Goal: Check status: Check status

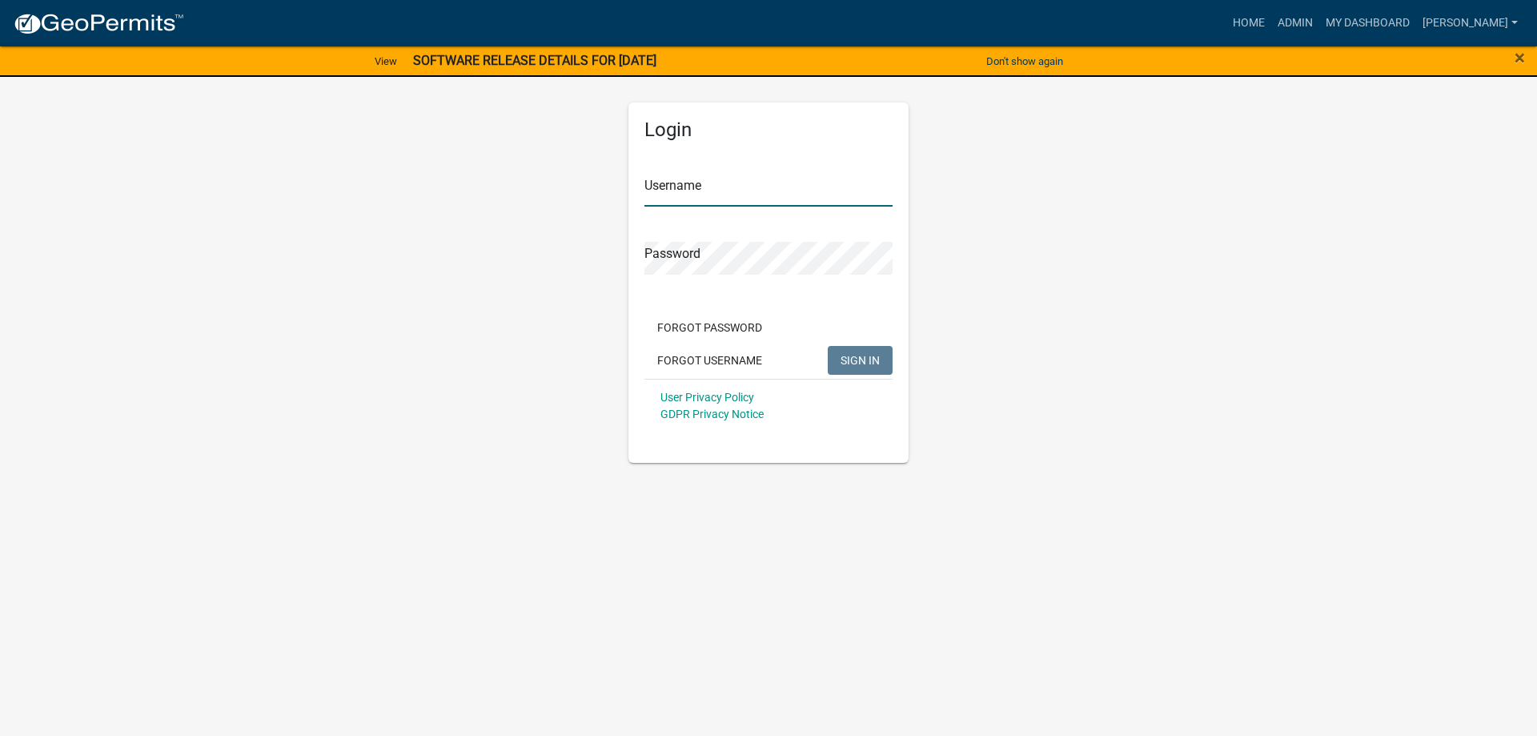
type input "[PERSON_NAME]"
click at [852, 355] on span "SIGN IN" at bounding box center [859, 359] width 39 height 13
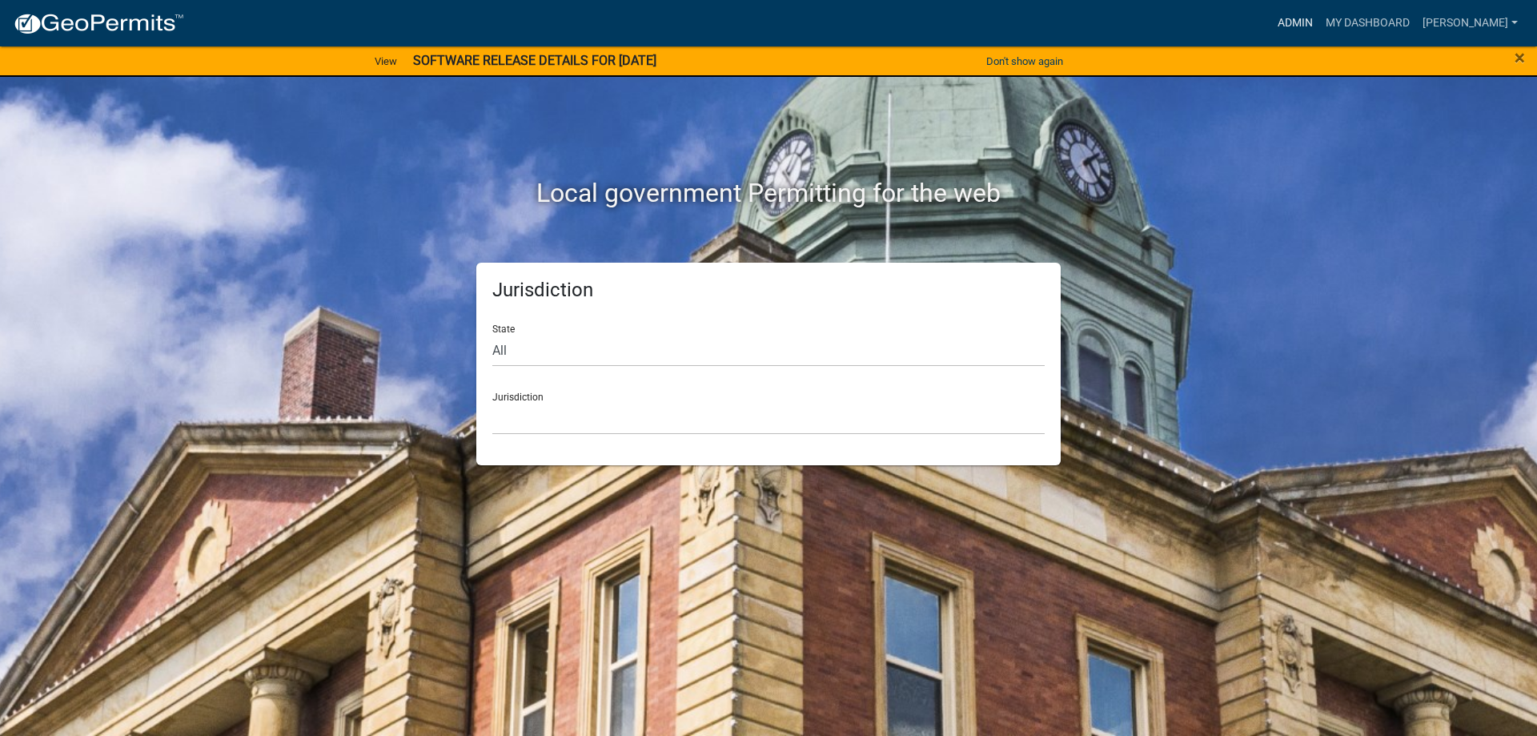
click at [1316, 26] on link "Admin" at bounding box center [1295, 23] width 48 height 30
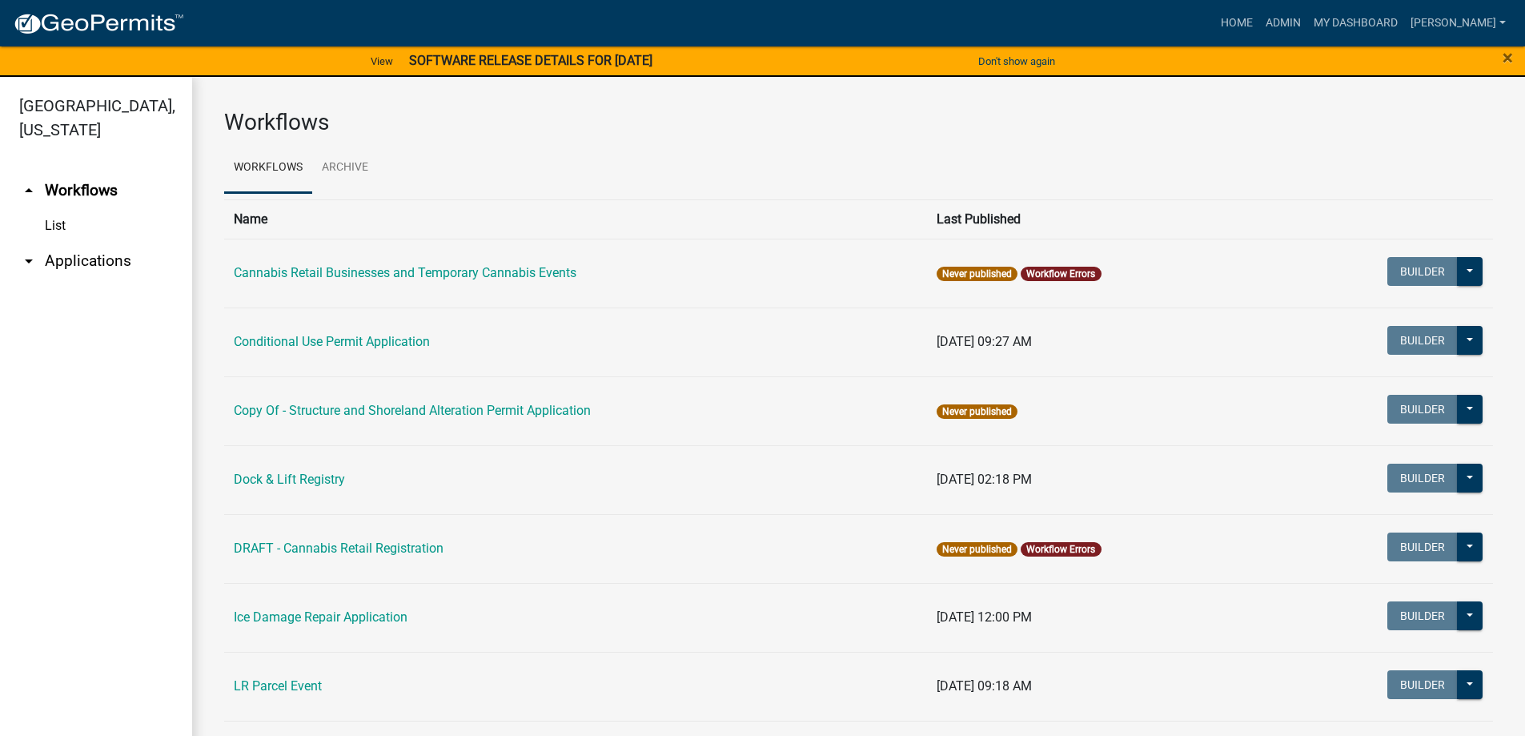
click at [128, 264] on link "arrow_drop_down Applications" at bounding box center [96, 261] width 192 height 38
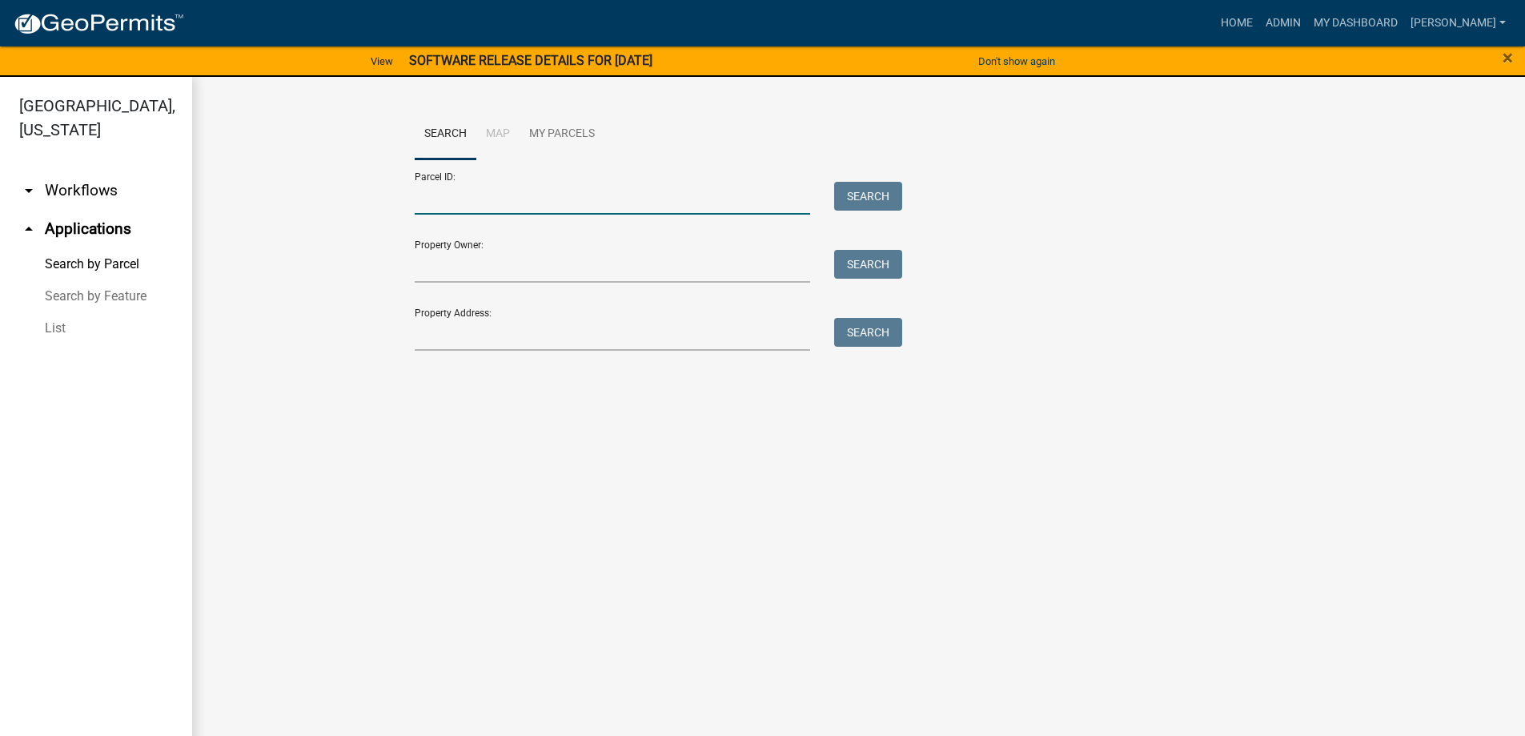
click at [527, 200] on input "Parcel ID:" at bounding box center [613, 198] width 396 height 33
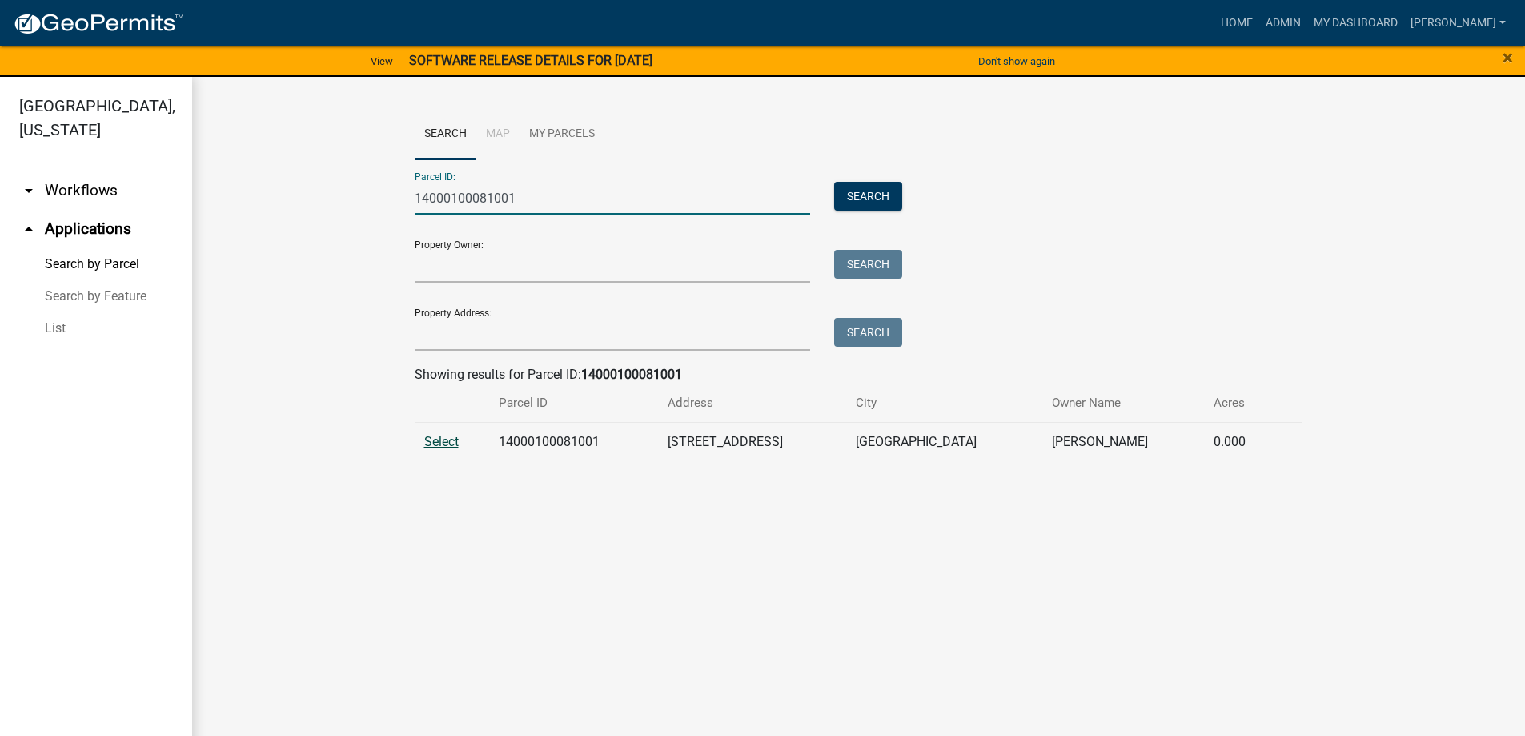
type input "14000100081001"
click at [435, 439] on span "Select" at bounding box center [441, 441] width 34 height 15
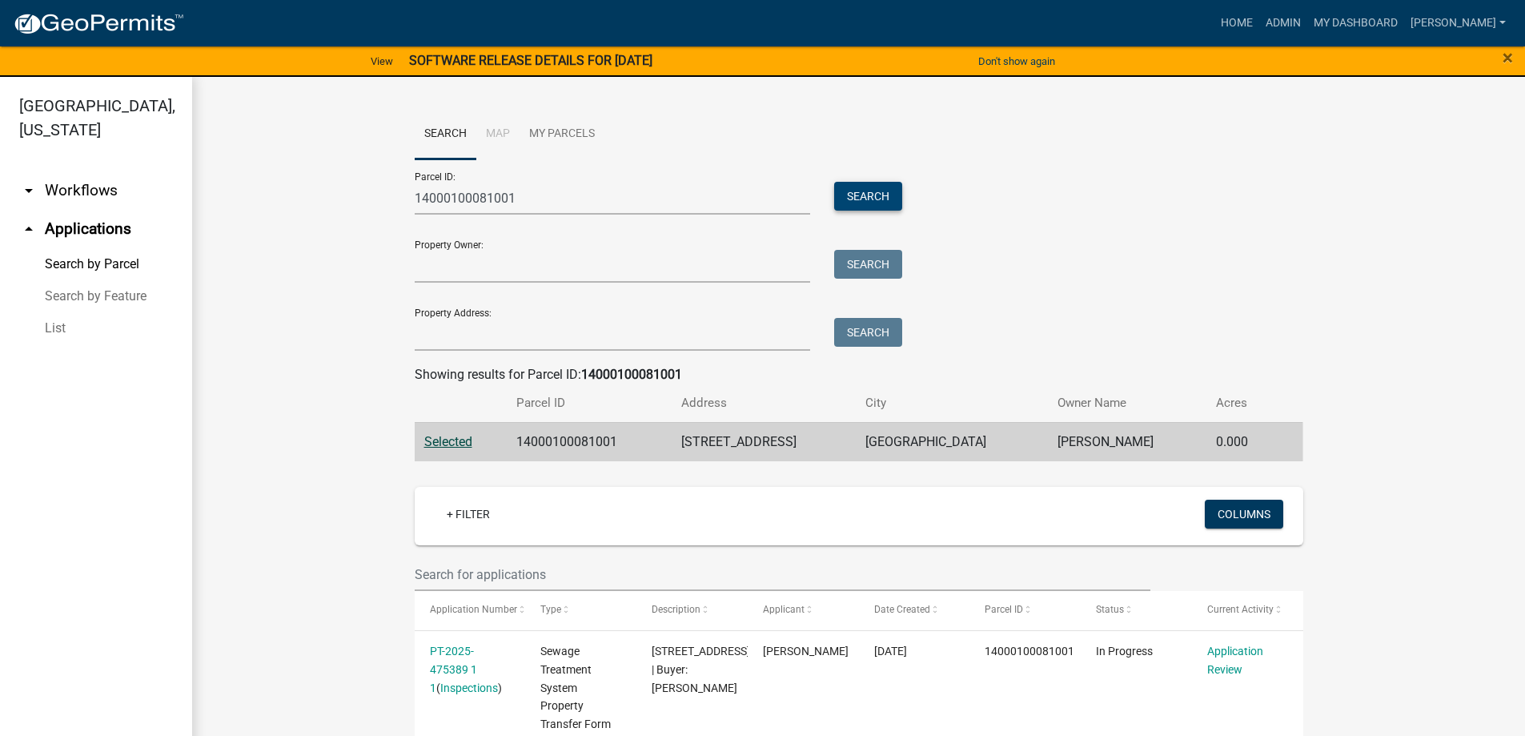
click at [874, 200] on button "Search" at bounding box center [868, 196] width 68 height 29
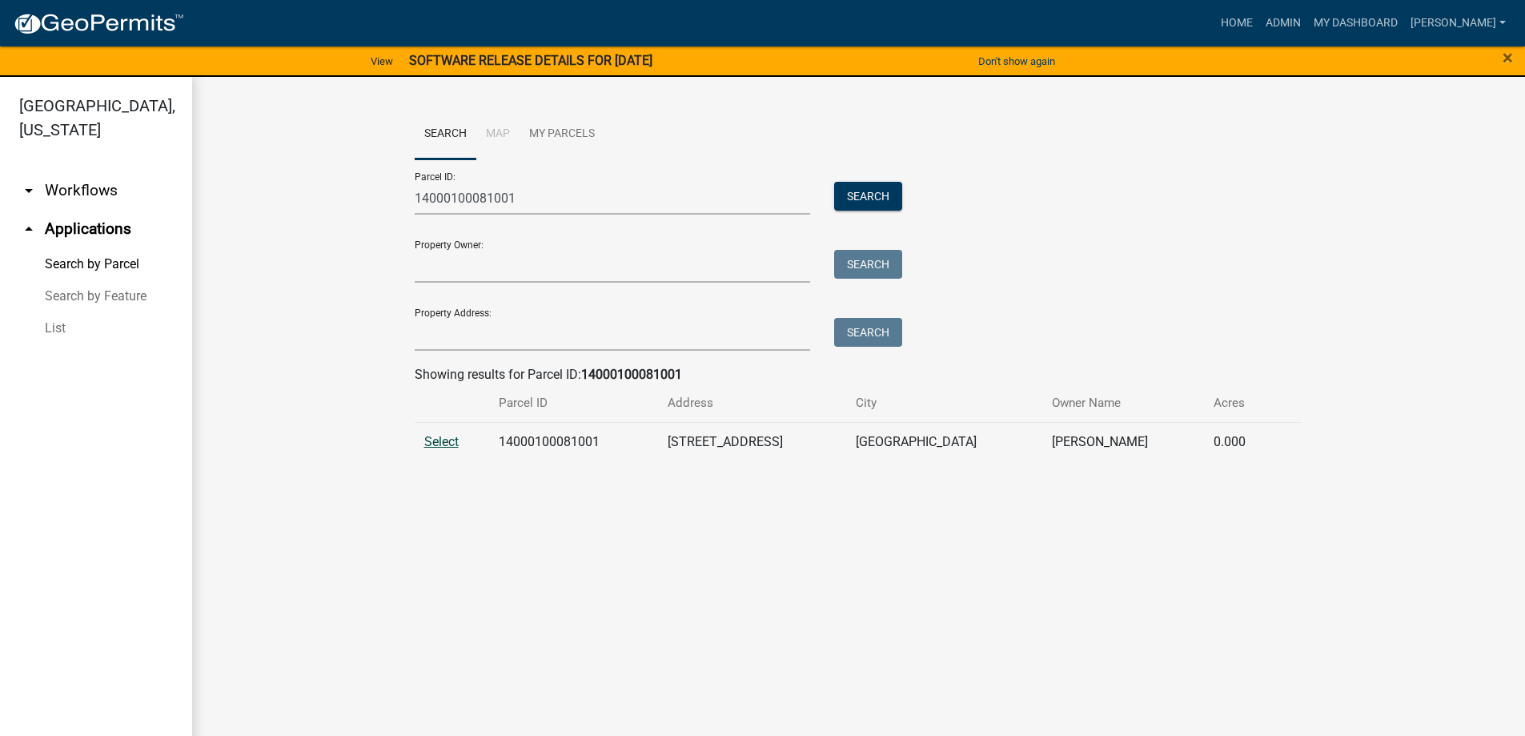
click at [431, 444] on span "Select" at bounding box center [441, 441] width 34 height 15
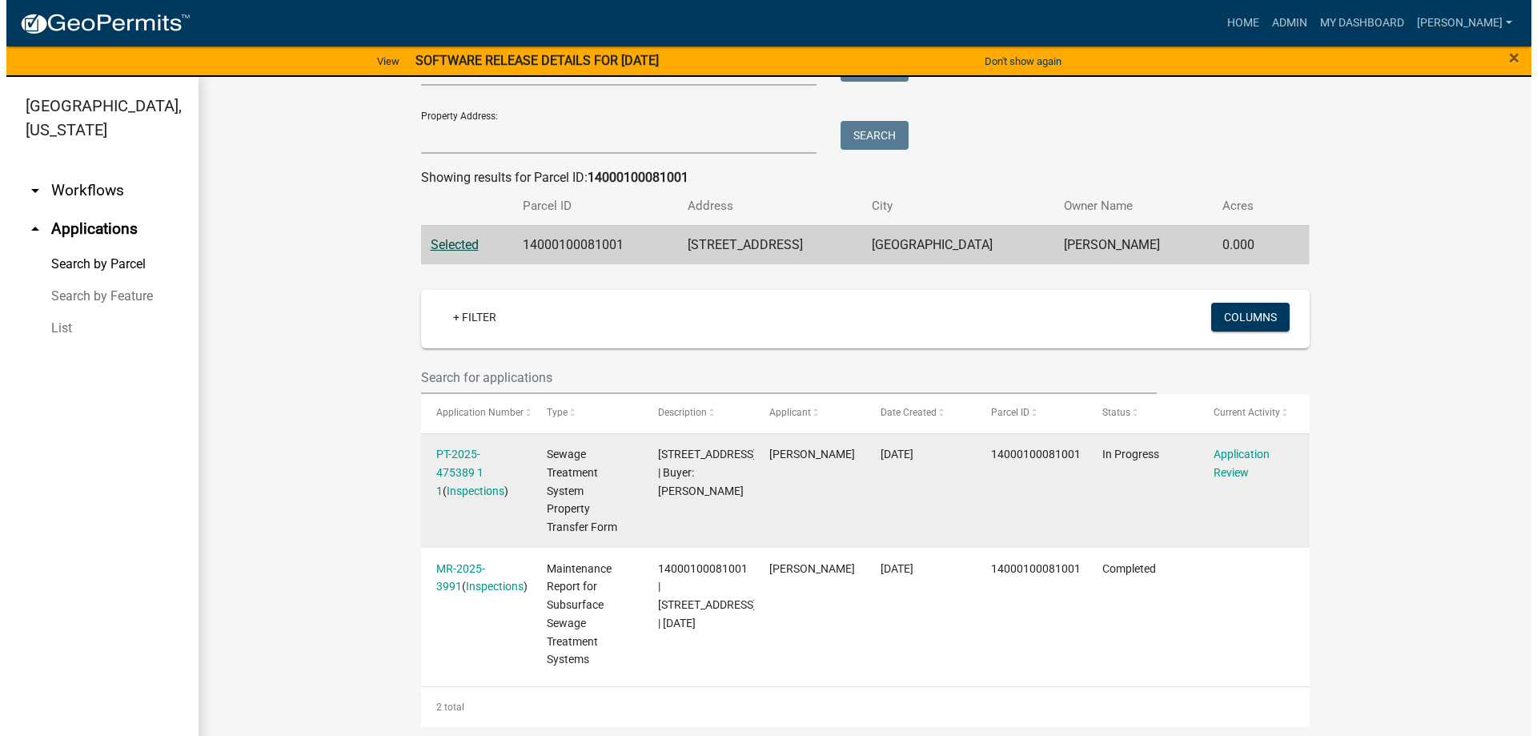
scroll to position [201, 0]
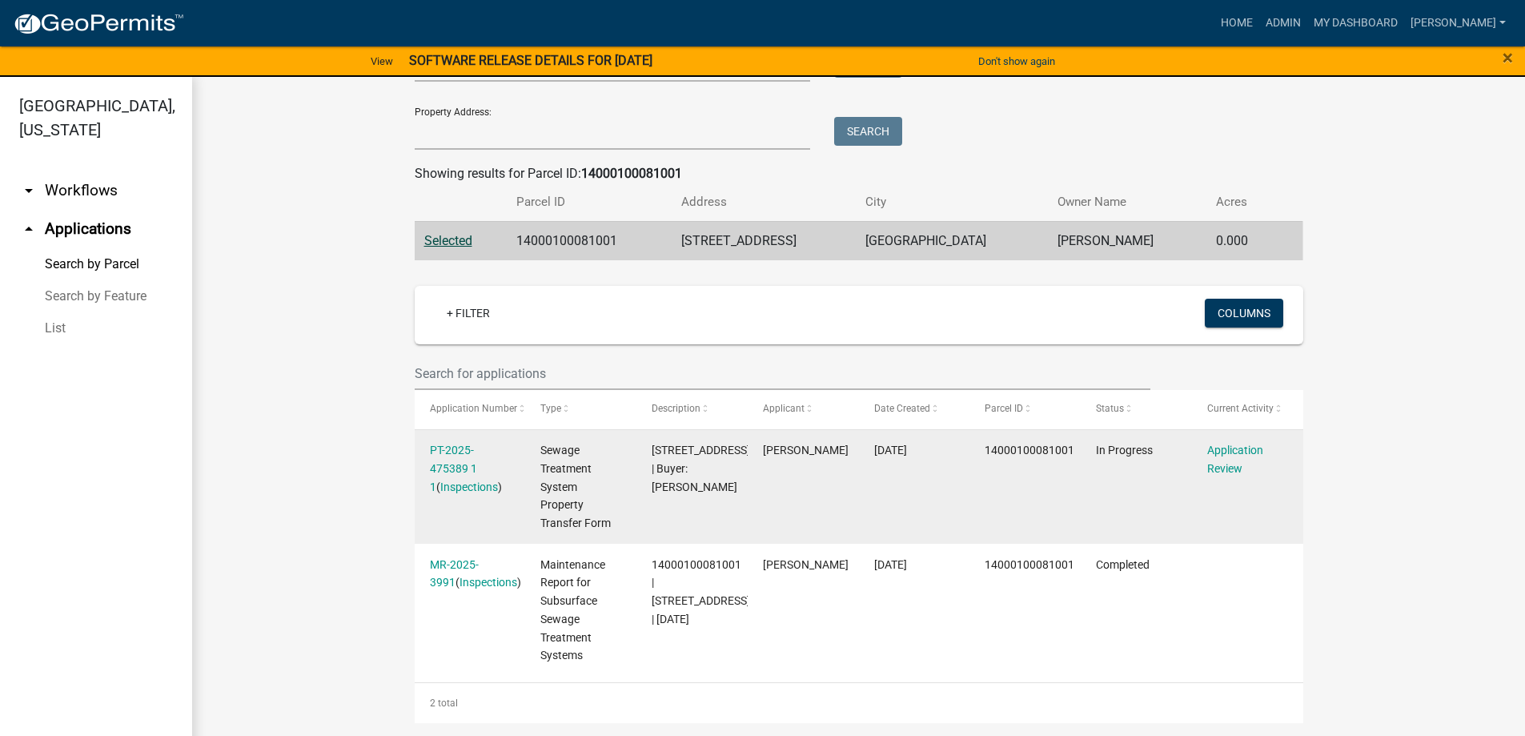
click at [455, 457] on div "PT-2025-475389 1 1 ( Inspections )" at bounding box center [470, 468] width 80 height 54
click at [456, 463] on link "PT-2025-475389 1 1" at bounding box center [453, 468] width 47 height 50
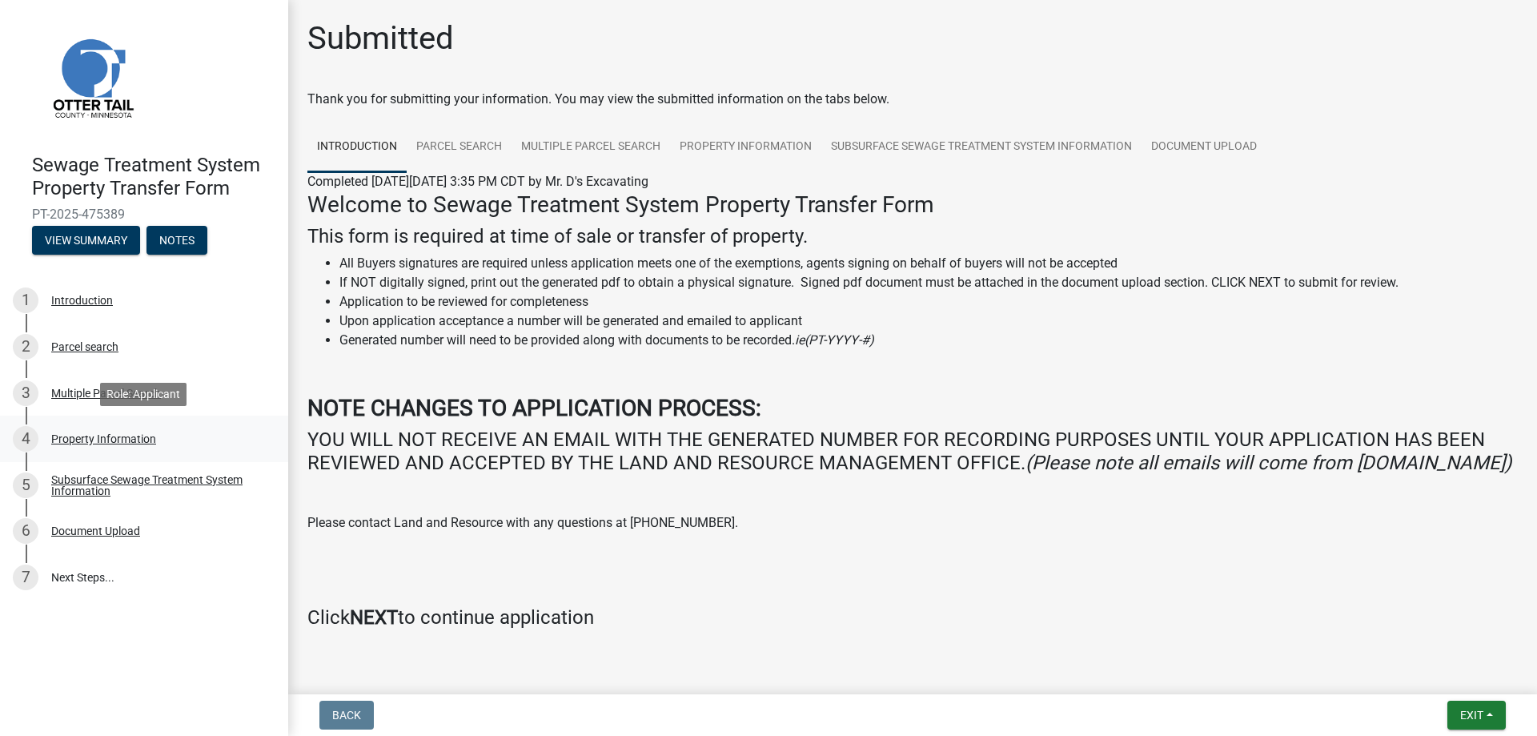
click at [118, 433] on div "Property Information" at bounding box center [103, 438] width 105 height 11
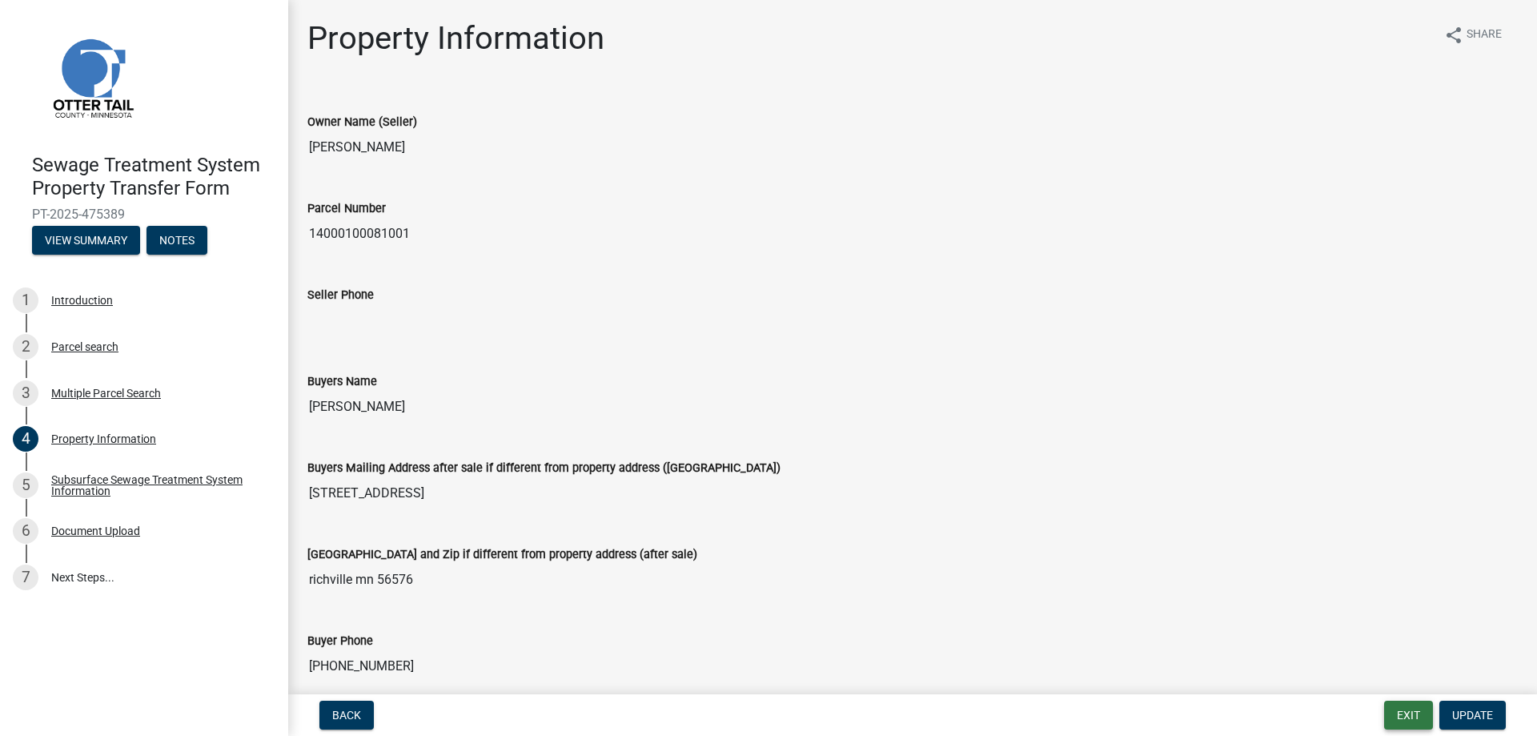
click at [1413, 714] on button "Exit" at bounding box center [1408, 714] width 49 height 29
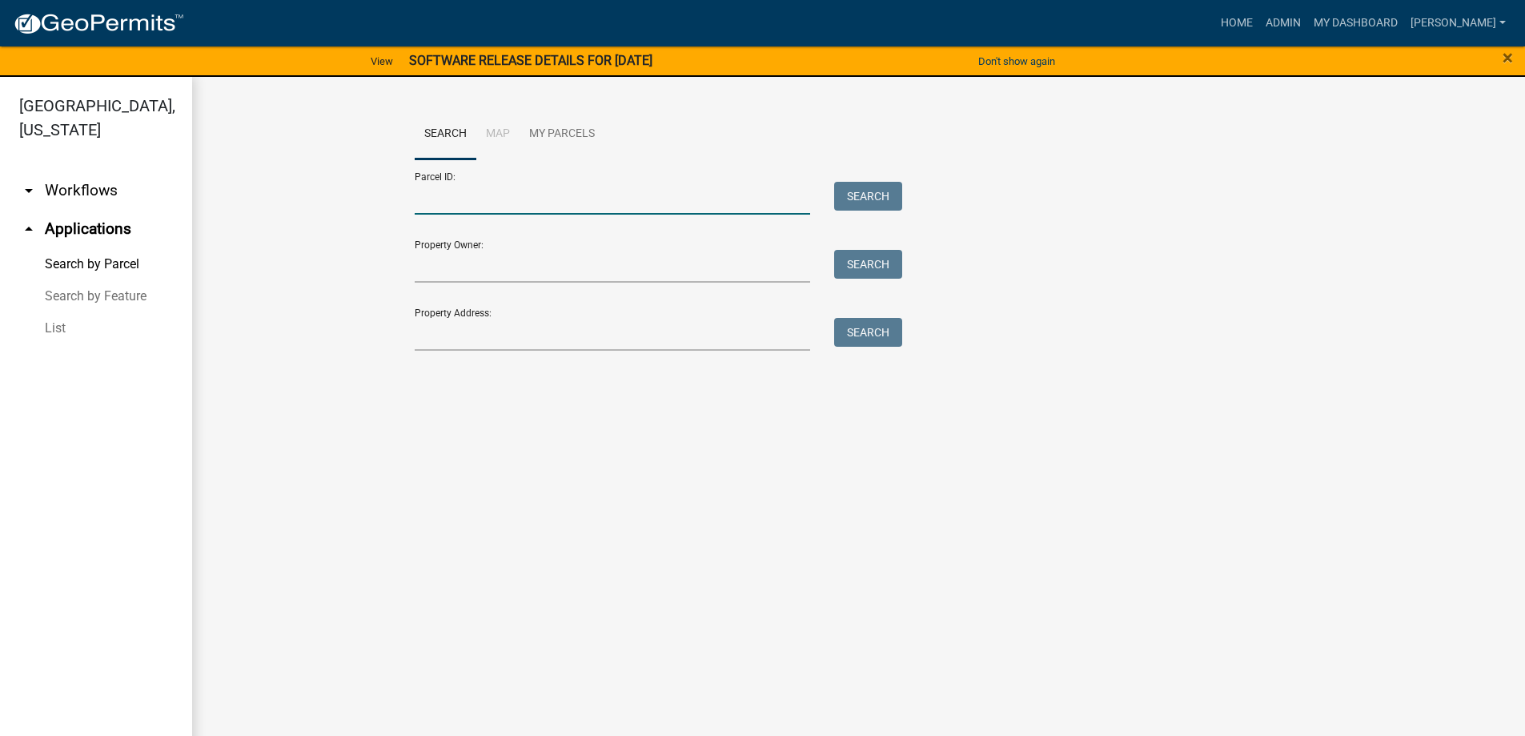
click at [567, 202] on input "Parcel ID:" at bounding box center [613, 198] width 396 height 33
click at [528, 202] on input "Parcel ID:" at bounding box center [613, 198] width 396 height 33
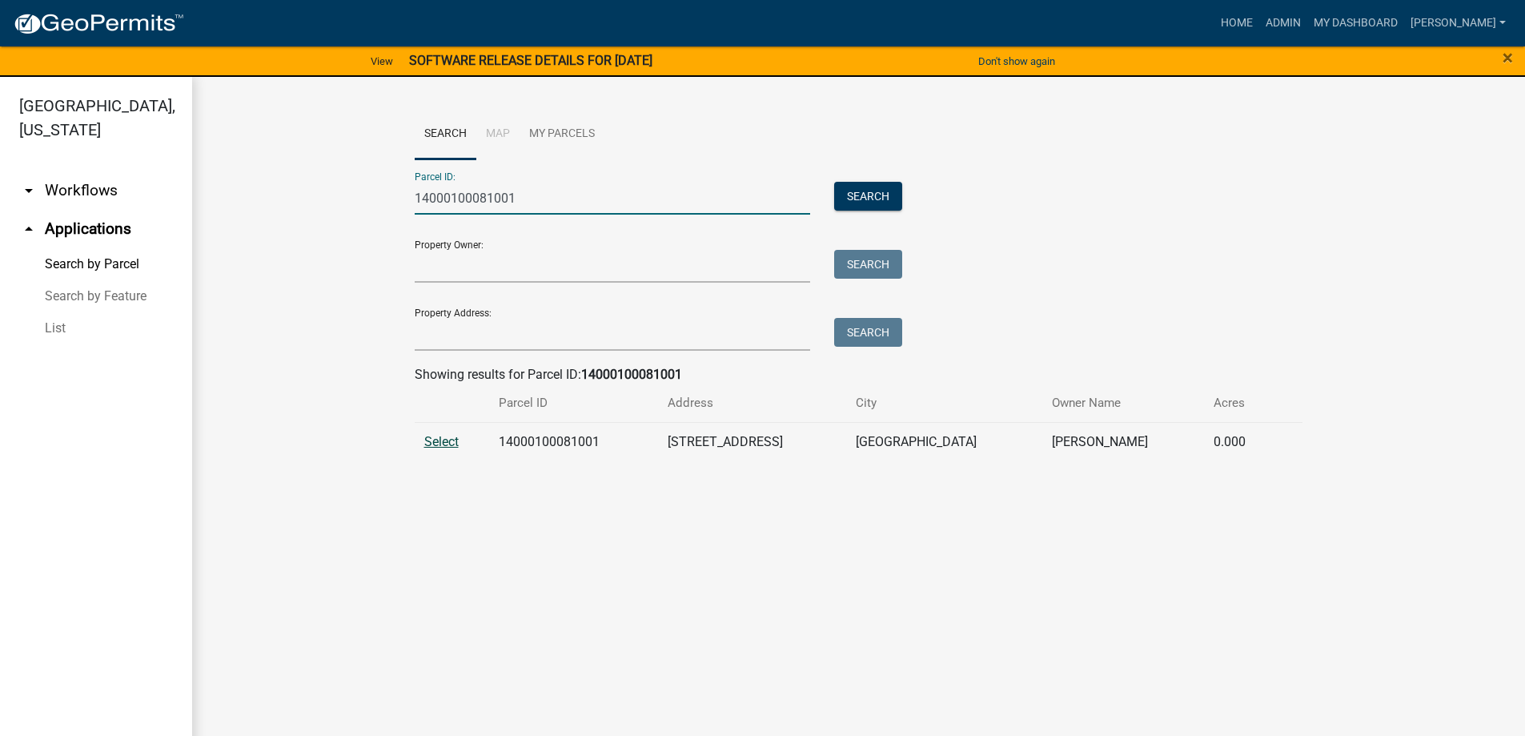
type input "14000100081001"
click at [439, 447] on span "Select" at bounding box center [441, 441] width 34 height 15
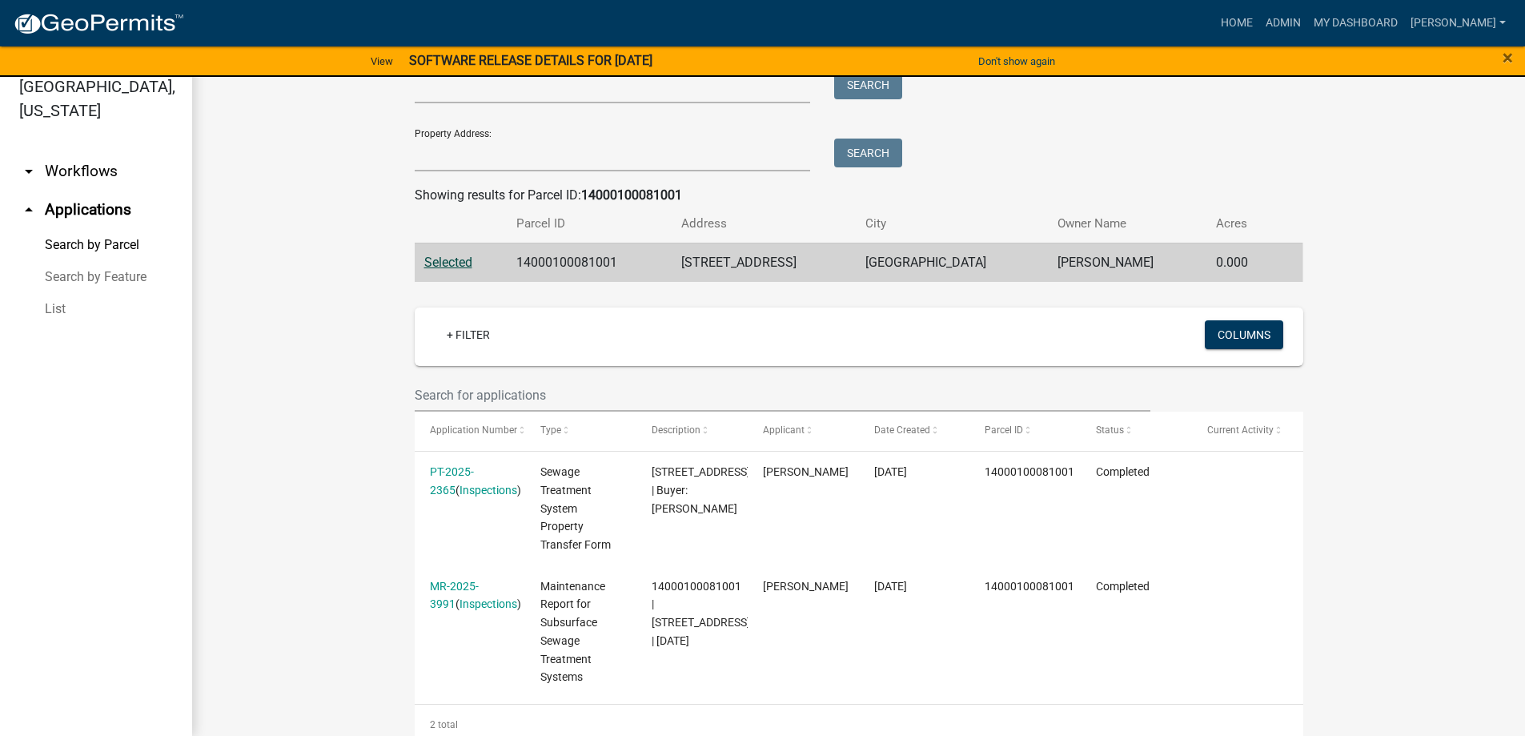
scroll to position [201, 0]
